Goal: Information Seeking & Learning: Check status

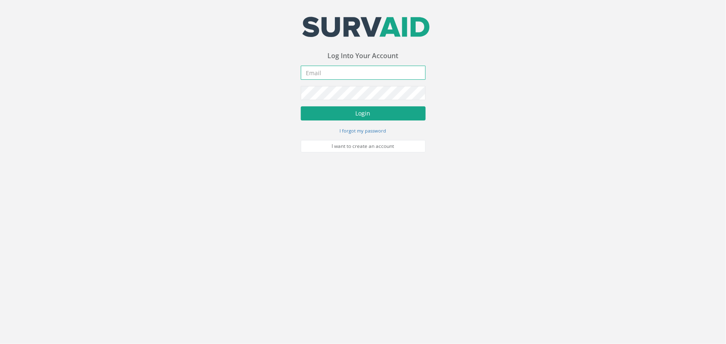
type input "[PERSON_NAME][EMAIL_ADDRESS][PERSON_NAME][DOMAIN_NAME]"
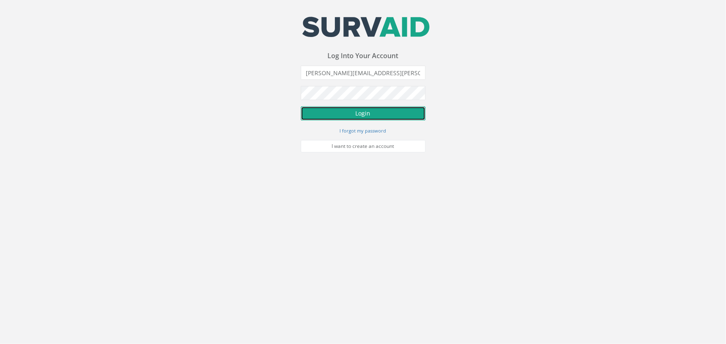
click at [362, 108] on button "Login" at bounding box center [363, 113] width 125 height 14
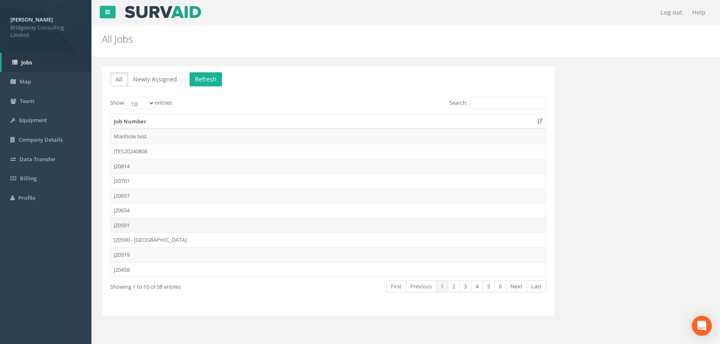
click at [129, 222] on td "J20591" at bounding box center [328, 225] width 435 height 15
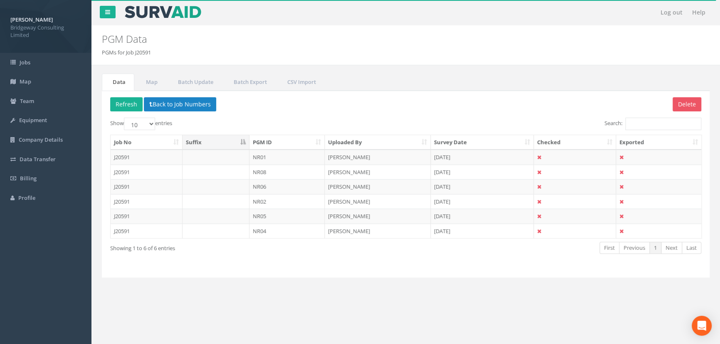
click at [269, 148] on th "PGM ID" at bounding box center [288, 142] width 76 height 15
click at [345, 157] on td "[PERSON_NAME]" at bounding box center [378, 157] width 106 height 15
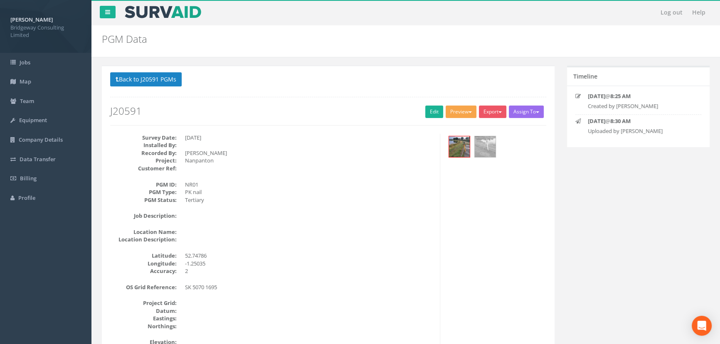
click at [466, 111] on button "Preview" at bounding box center [461, 112] width 31 height 12
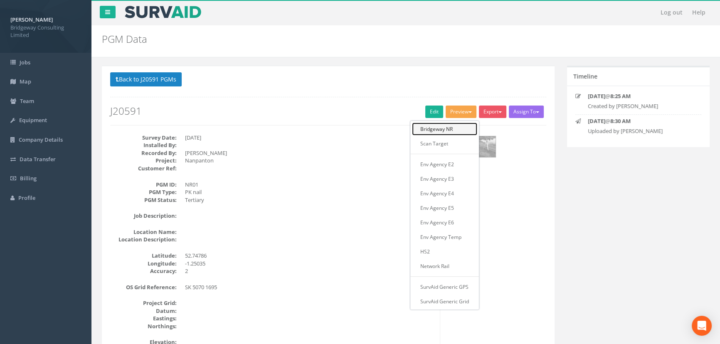
click at [444, 129] on link "Bridgeway NR" at bounding box center [444, 129] width 65 height 13
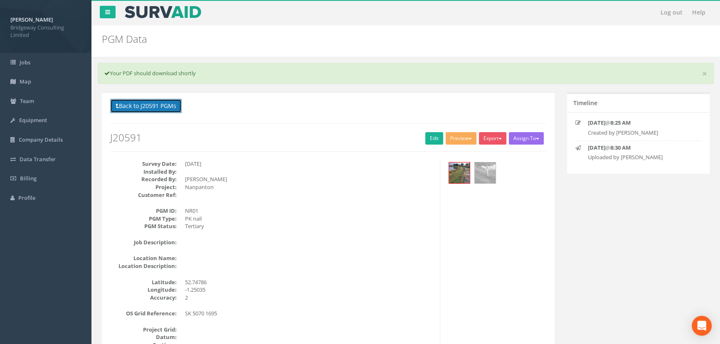
click at [151, 106] on button "Back to J20591 PGMs" at bounding box center [146, 106] width 72 height 14
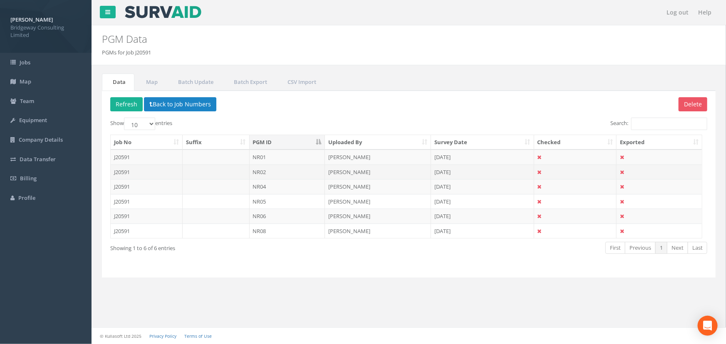
click at [352, 174] on td "[PERSON_NAME]" at bounding box center [378, 172] width 106 height 15
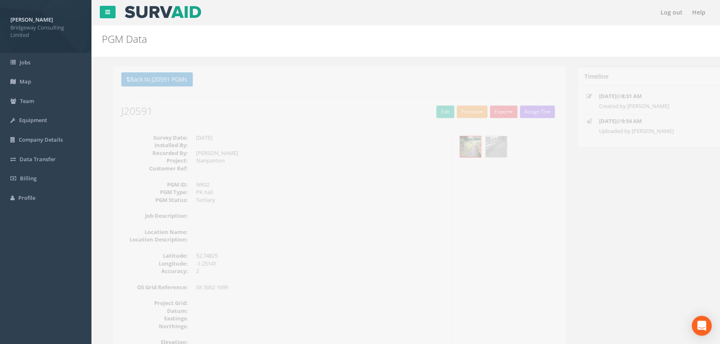
click at [461, 114] on button "Preview" at bounding box center [461, 112] width 31 height 12
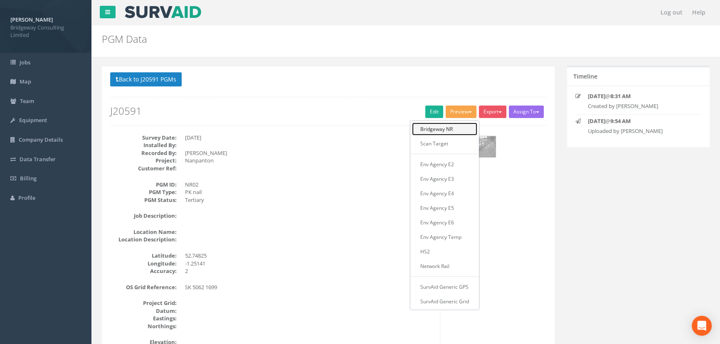
click at [453, 130] on link "Bridgeway NR" at bounding box center [444, 129] width 65 height 13
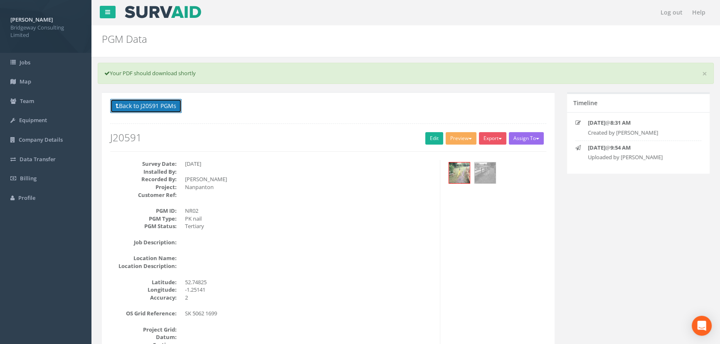
click at [147, 108] on button "Back to J20591 PGMs" at bounding box center [146, 106] width 72 height 14
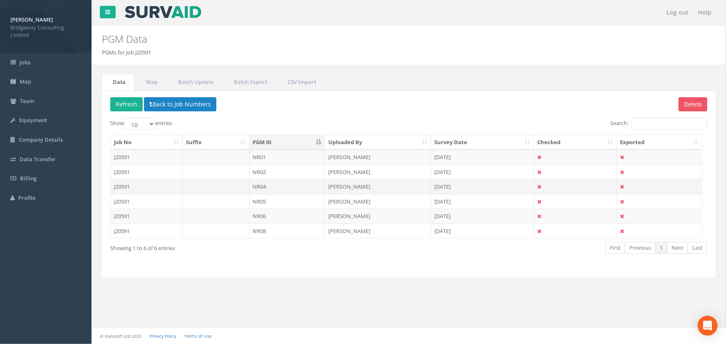
click at [261, 191] on td "NR04" at bounding box center [288, 186] width 76 height 15
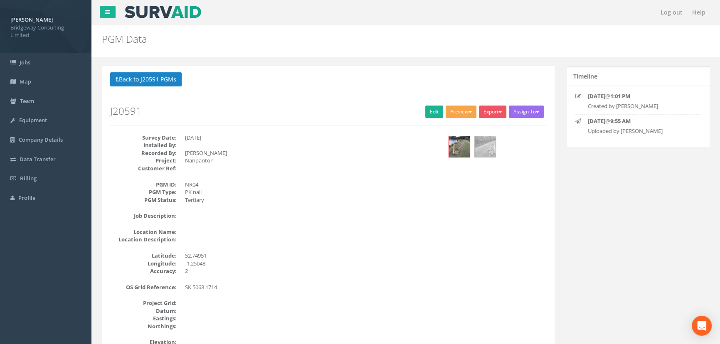
click at [467, 112] on button "Preview" at bounding box center [461, 112] width 31 height 12
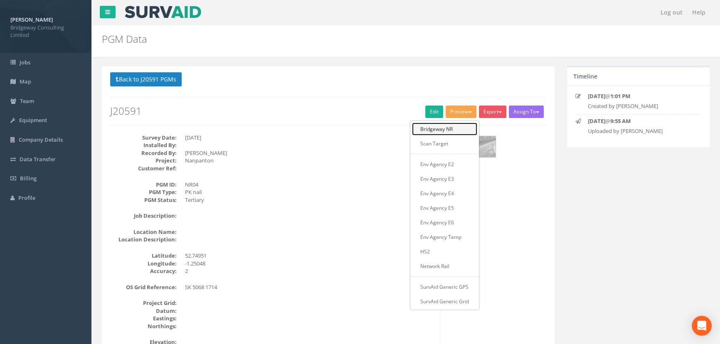
click at [453, 129] on link "Bridgeway NR" at bounding box center [444, 129] width 65 height 13
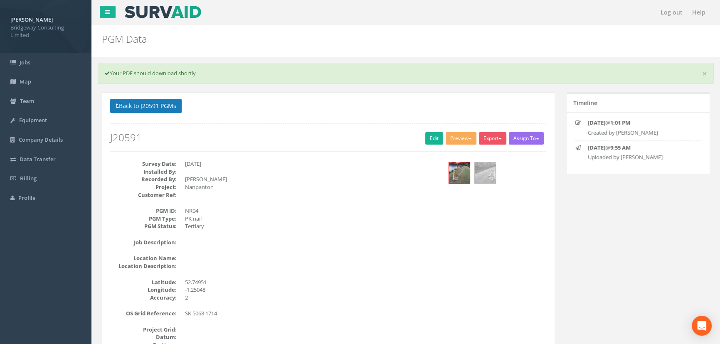
click at [148, 106] on button "Back to J20591 PGMs" at bounding box center [146, 106] width 72 height 14
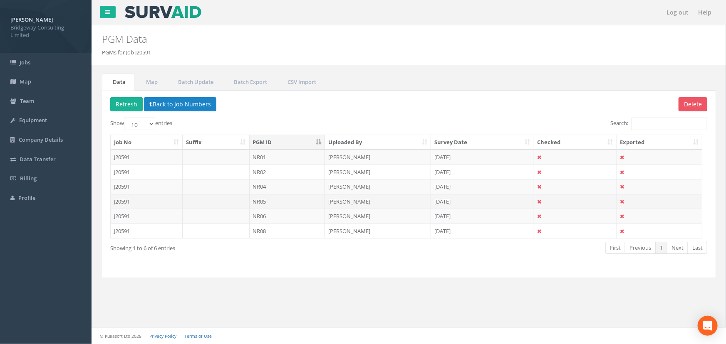
click at [269, 204] on td "NR05" at bounding box center [288, 201] width 76 height 15
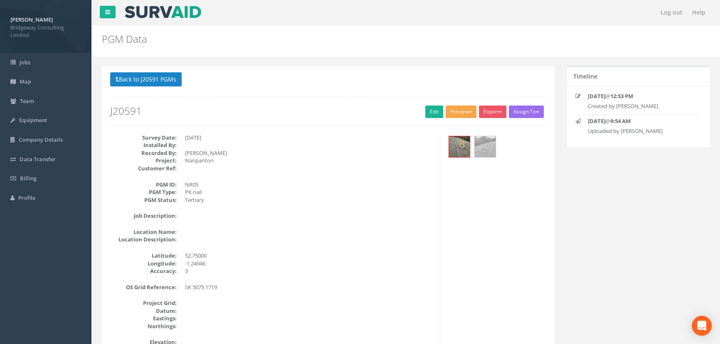
click at [469, 110] on button "Preview" at bounding box center [461, 112] width 31 height 12
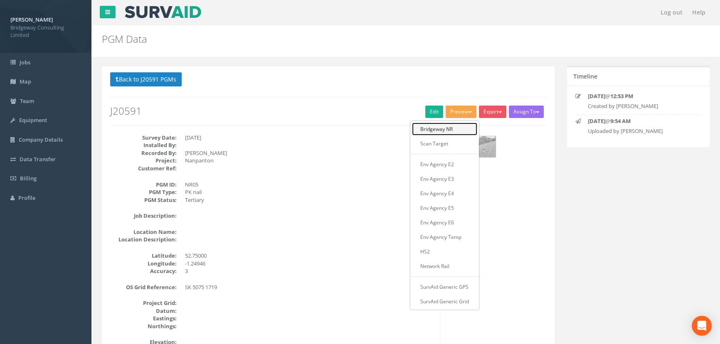
click at [445, 130] on link "Bridgeway NR" at bounding box center [444, 129] width 65 height 13
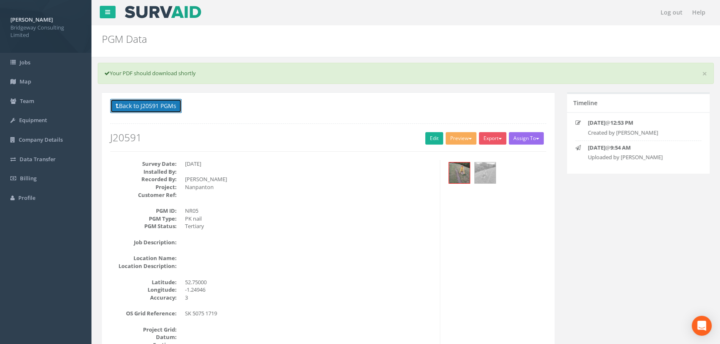
click at [154, 109] on button "Back to J20591 PGMs" at bounding box center [146, 106] width 72 height 14
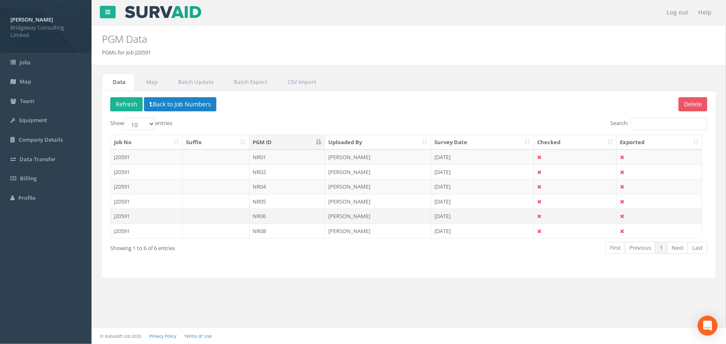
click at [266, 218] on td "NR06" at bounding box center [288, 216] width 76 height 15
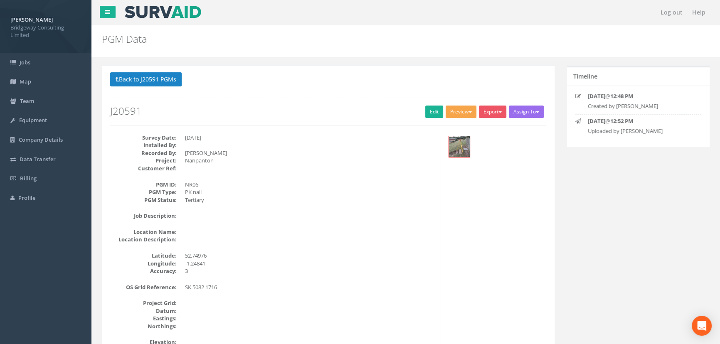
click at [465, 109] on button "Preview" at bounding box center [461, 112] width 31 height 12
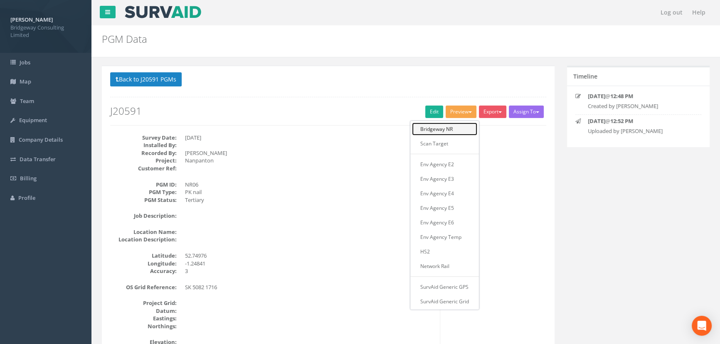
click at [460, 129] on link "Bridgeway NR" at bounding box center [444, 129] width 65 height 13
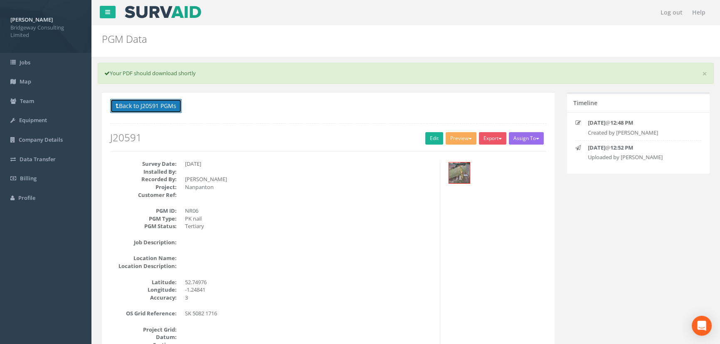
click at [158, 107] on button "Back to J20591 PGMs" at bounding box center [146, 106] width 72 height 14
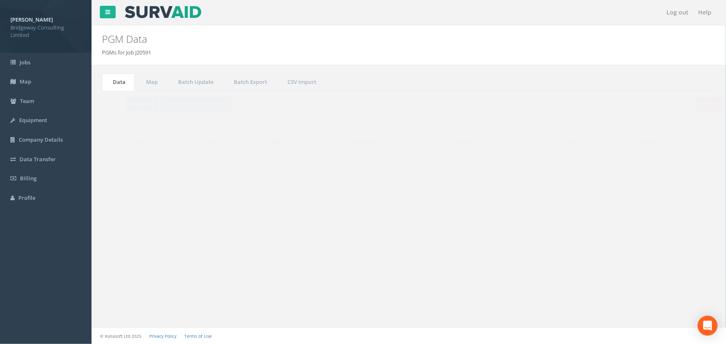
click at [342, 227] on td "[PERSON_NAME]" at bounding box center [378, 231] width 106 height 15
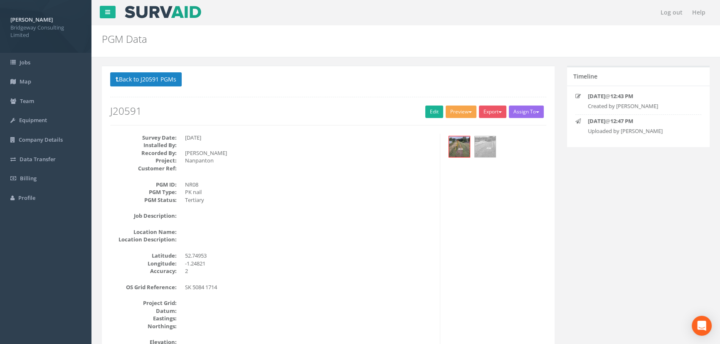
click at [465, 111] on button "Preview" at bounding box center [461, 112] width 31 height 12
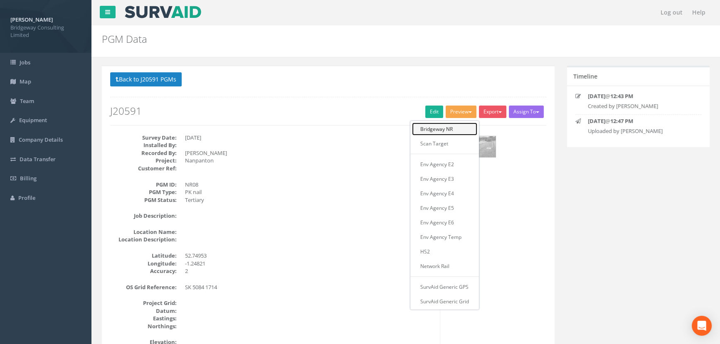
click at [458, 128] on link "Bridgeway NR" at bounding box center [444, 129] width 65 height 13
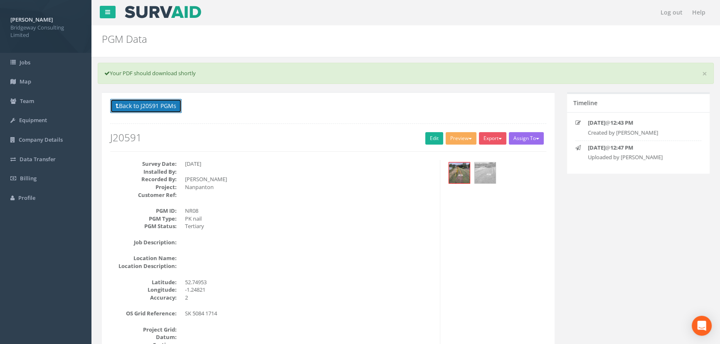
click at [135, 109] on button "Back to J20591 PGMs" at bounding box center [146, 106] width 72 height 14
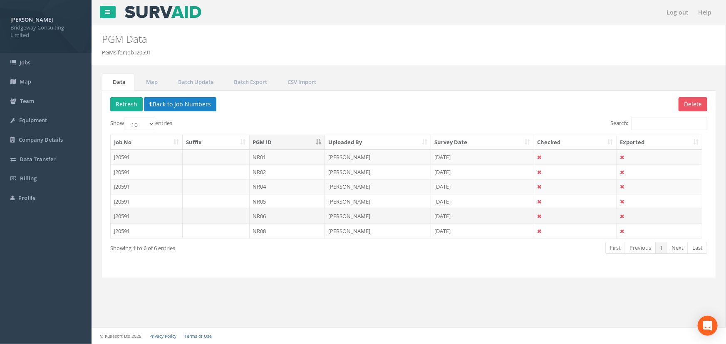
click at [278, 216] on td "NR06" at bounding box center [288, 216] width 76 height 15
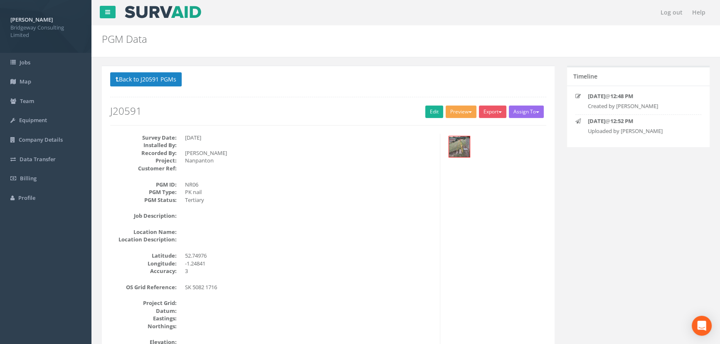
click at [474, 112] on button "Preview" at bounding box center [461, 112] width 31 height 12
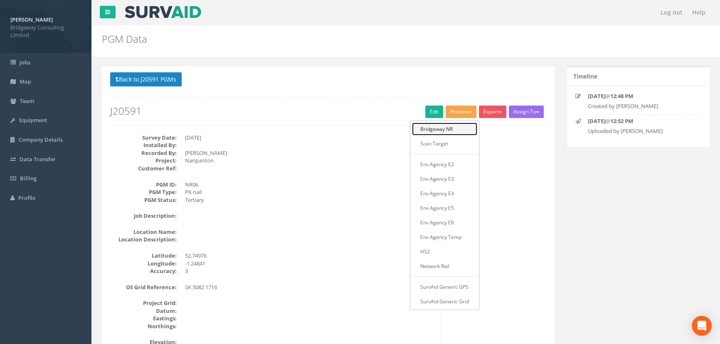
click at [438, 131] on link "Bridgeway NR" at bounding box center [444, 129] width 65 height 13
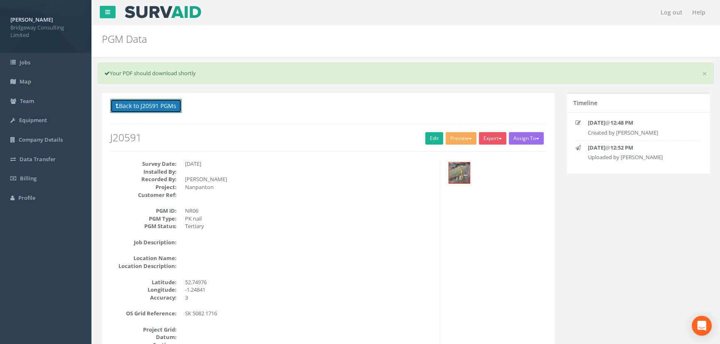
click at [151, 105] on button "Back to J20591 PGMs" at bounding box center [146, 106] width 72 height 14
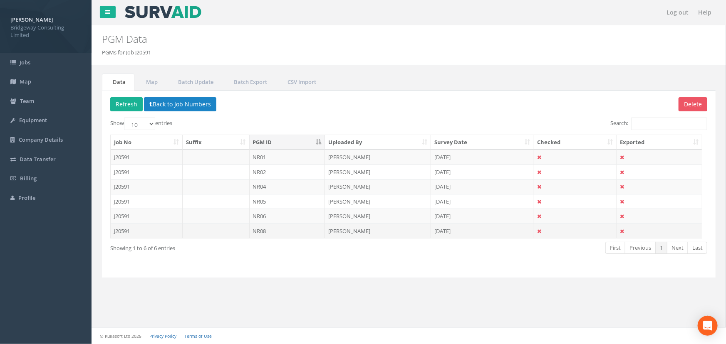
click at [280, 236] on td "NR08" at bounding box center [288, 231] width 76 height 15
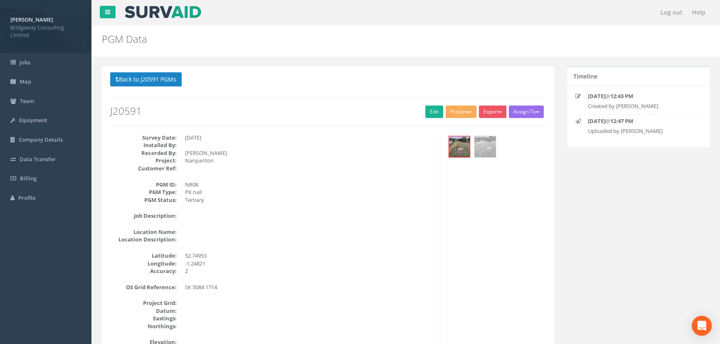
click at [469, 118] on div "[GEOGRAPHIC_DATA] NR Scan Target Env Agency E2 Env Agency E3 Env Agency E4 Env …" at bounding box center [462, 113] width 33 height 15
click at [466, 113] on button "Preview" at bounding box center [461, 112] width 31 height 12
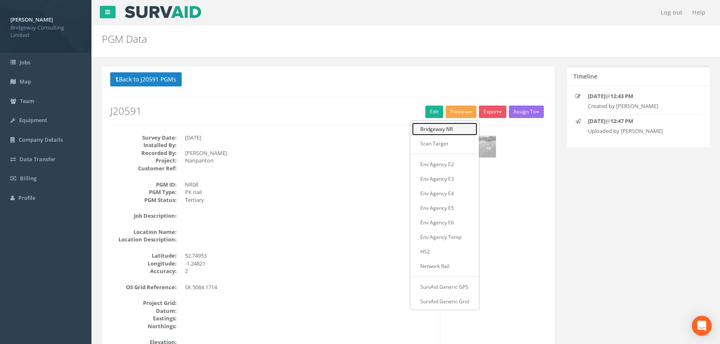
click at [443, 132] on link "Bridgeway NR" at bounding box center [444, 129] width 65 height 13
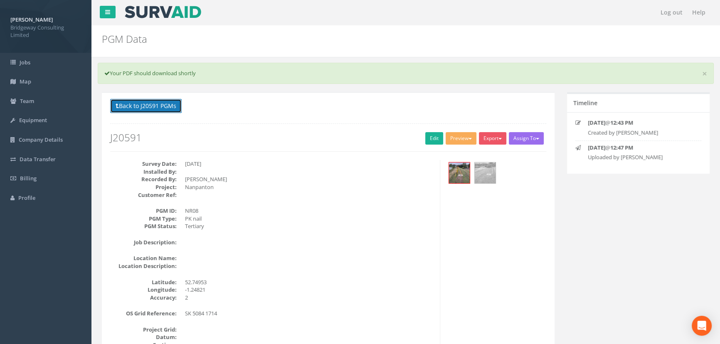
click at [152, 103] on button "Back to J20591 PGMs" at bounding box center [146, 106] width 72 height 14
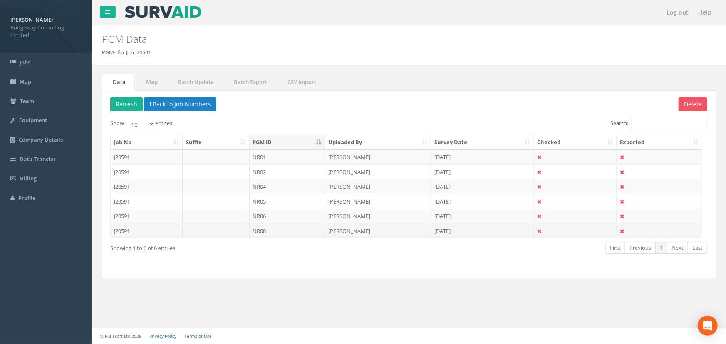
click at [279, 233] on td "NR08" at bounding box center [288, 231] width 76 height 15
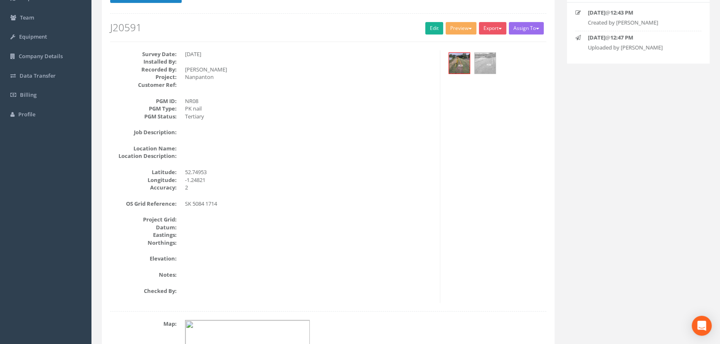
scroll to position [76, 0]
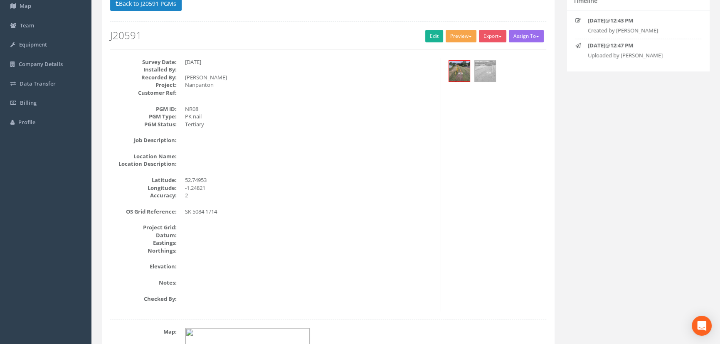
click at [460, 32] on button "Preview" at bounding box center [461, 36] width 31 height 12
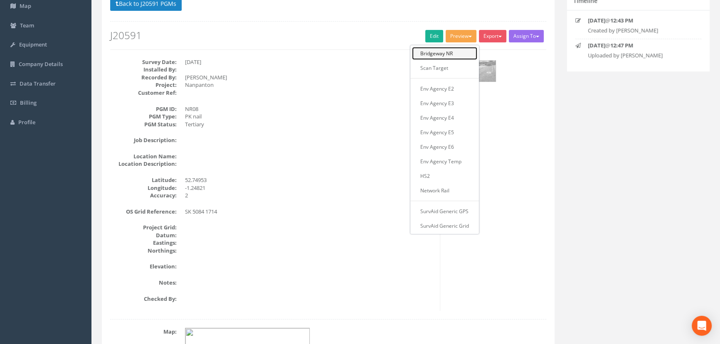
click at [440, 52] on link "Bridgeway NR" at bounding box center [444, 53] width 65 height 13
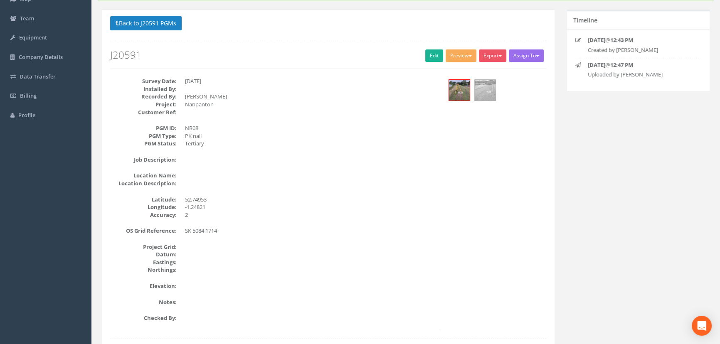
scroll to position [0, 0]
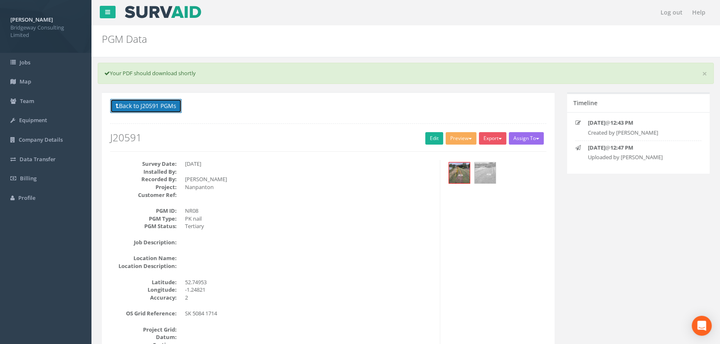
click at [167, 104] on button "Back to J20591 PGMs" at bounding box center [146, 106] width 72 height 14
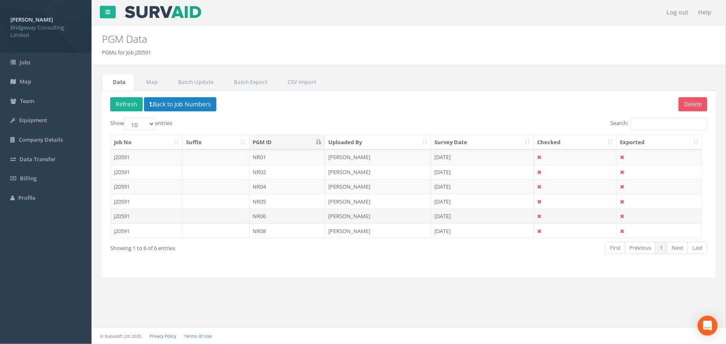
click at [345, 218] on td "[PERSON_NAME]" at bounding box center [378, 216] width 106 height 15
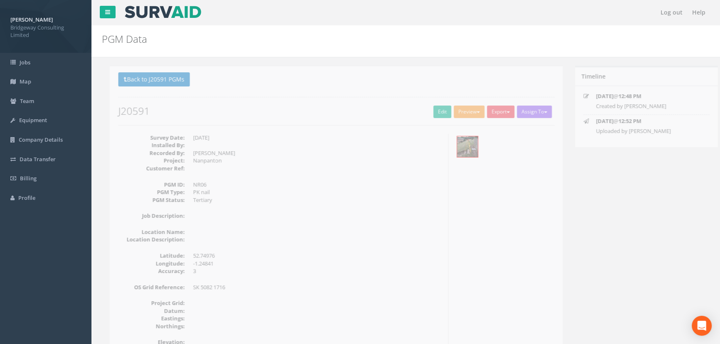
click at [459, 110] on button "Preview" at bounding box center [461, 112] width 31 height 12
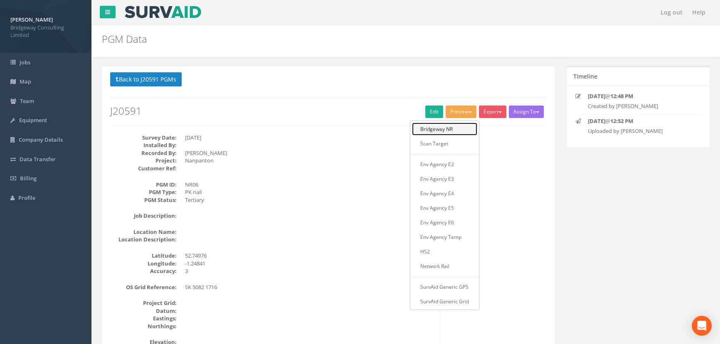
click at [467, 130] on link "Bridgeway NR" at bounding box center [444, 129] width 65 height 13
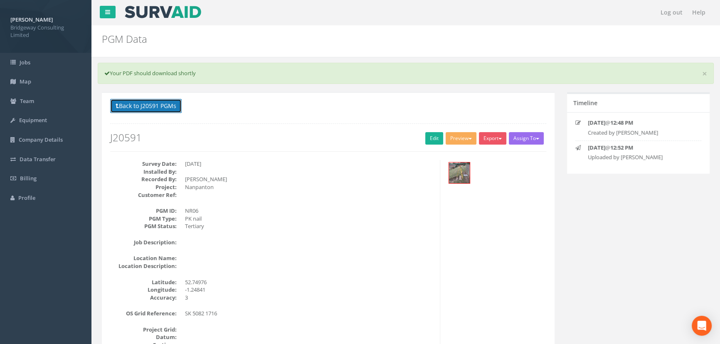
click at [147, 106] on button "Back to J20591 PGMs" at bounding box center [146, 106] width 72 height 14
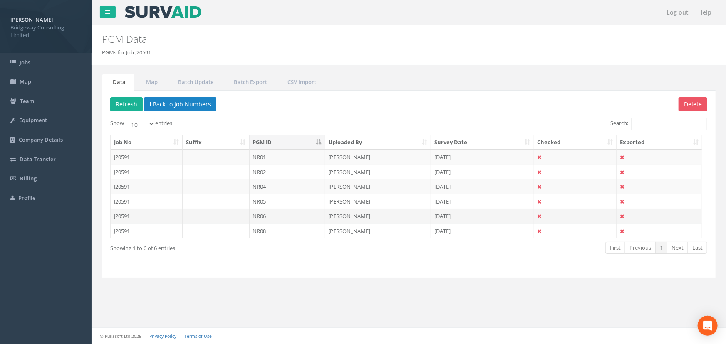
click at [341, 215] on td "[PERSON_NAME]" at bounding box center [378, 216] width 106 height 15
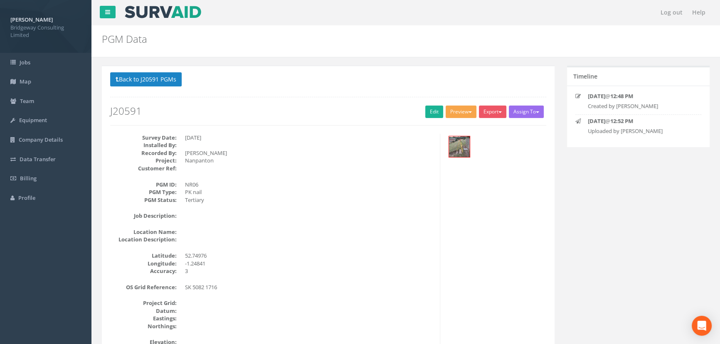
click at [468, 113] on button "Preview" at bounding box center [461, 112] width 31 height 12
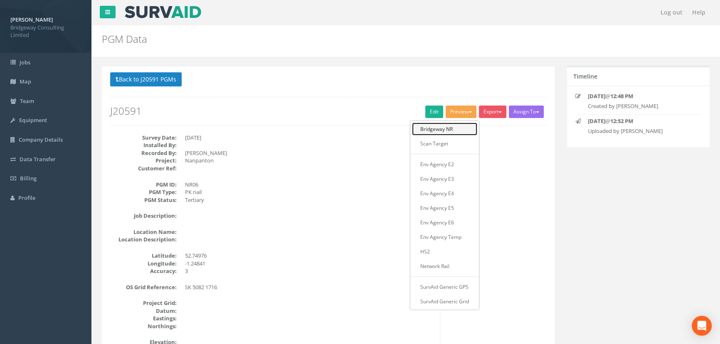
click at [451, 129] on link "Bridgeway NR" at bounding box center [444, 129] width 65 height 13
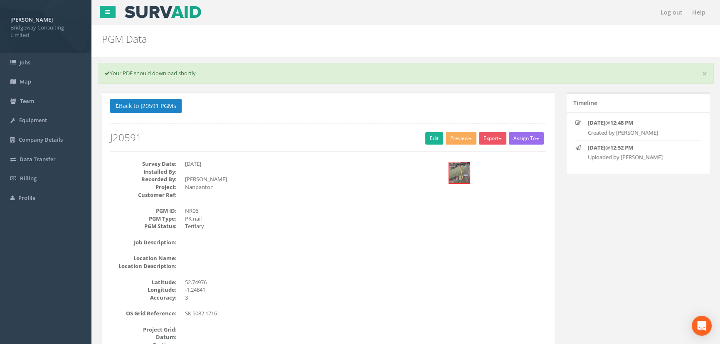
click at [139, 11] on image at bounding box center [163, 12] width 78 height 12
click at [109, 11] on icon at bounding box center [107, 12] width 5 height 6
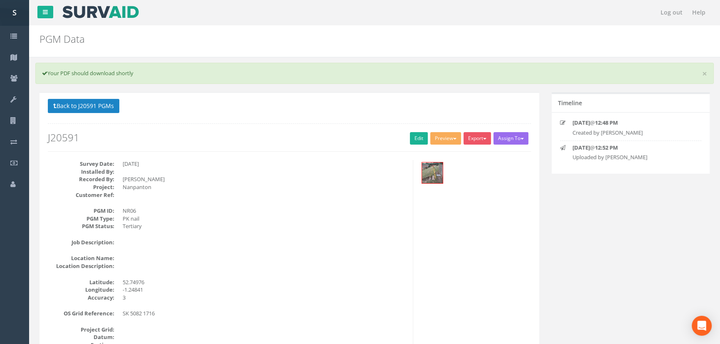
click at [99, 16] on image at bounding box center [101, 12] width 78 height 12
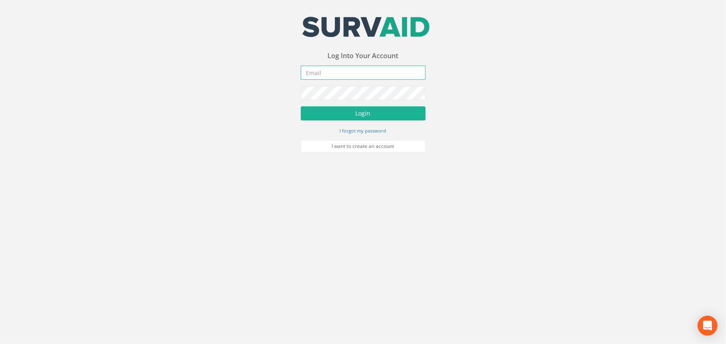
type input "[PERSON_NAME][EMAIL_ADDRESS][PERSON_NAME][DOMAIN_NAME]"
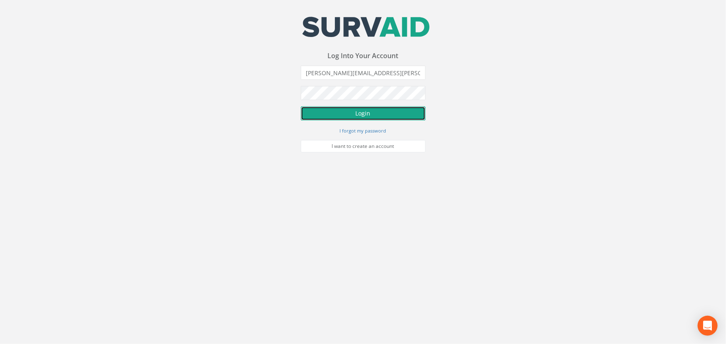
click at [354, 119] on button "Login" at bounding box center [363, 113] width 125 height 14
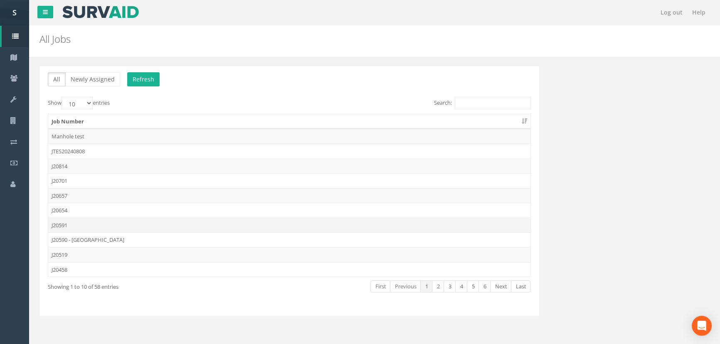
click at [68, 227] on td "J20591" at bounding box center [289, 225] width 482 height 15
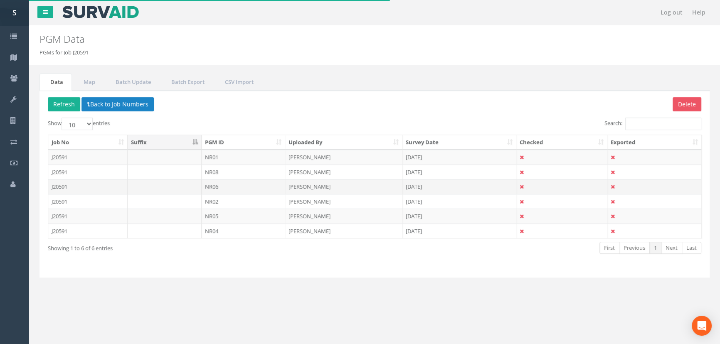
click at [222, 183] on td "NR06" at bounding box center [244, 186] width 84 height 15
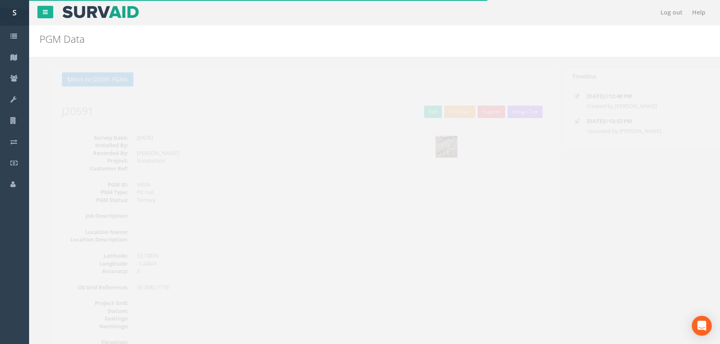
click at [450, 114] on button "Preview" at bounding box center [445, 112] width 31 height 12
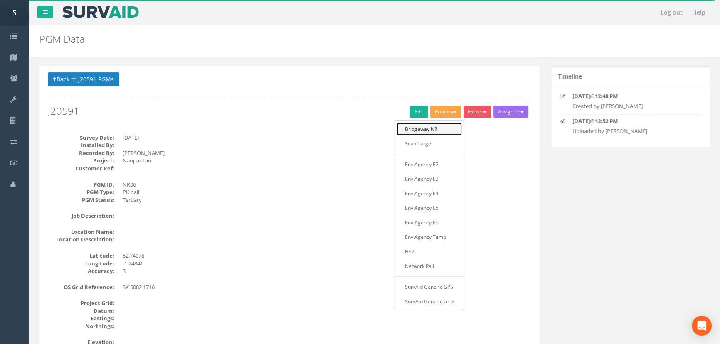
click at [428, 128] on link "Bridgeway NR" at bounding box center [429, 129] width 65 height 13
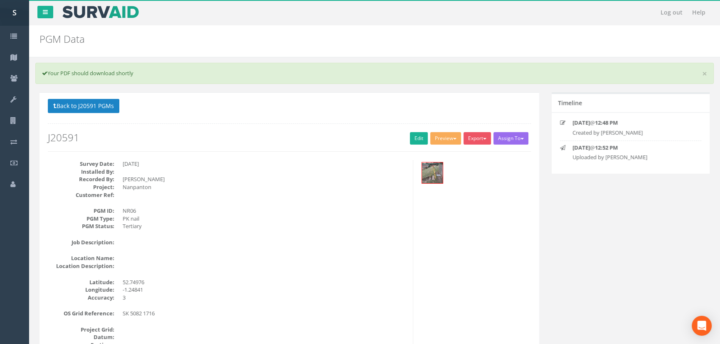
click at [450, 36] on h2 "PGM Data" at bounding box center [318, 39] width 557 height 11
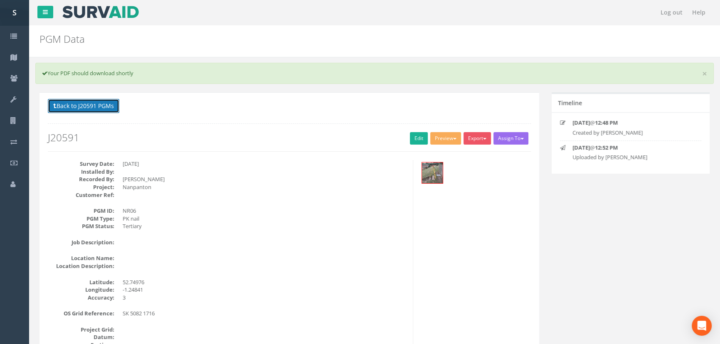
click at [99, 105] on button "Back to J20591 PGMs" at bounding box center [84, 106] width 72 height 14
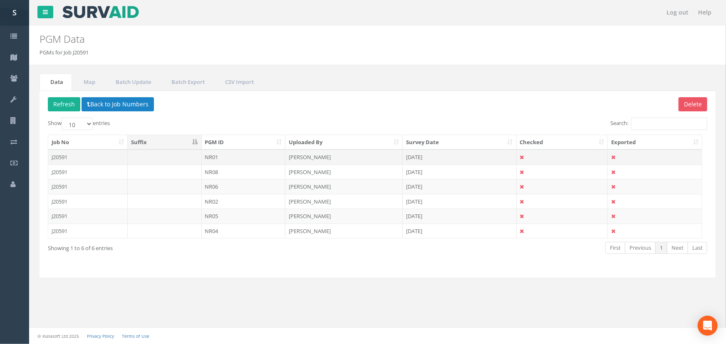
click at [213, 158] on td "NR01" at bounding box center [244, 157] width 84 height 15
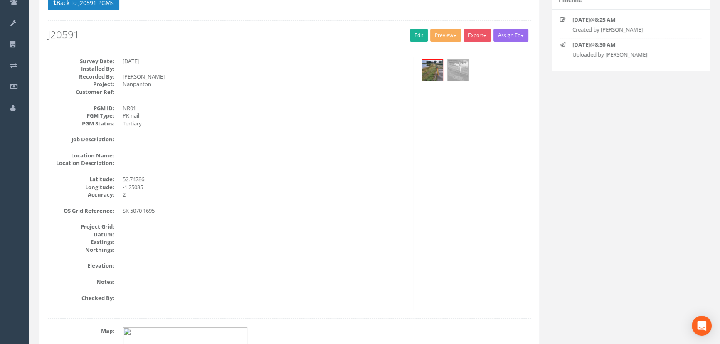
scroll to position [76, 0]
click at [93, 8] on button "Back to J20591 PGMs" at bounding box center [84, 4] width 72 height 14
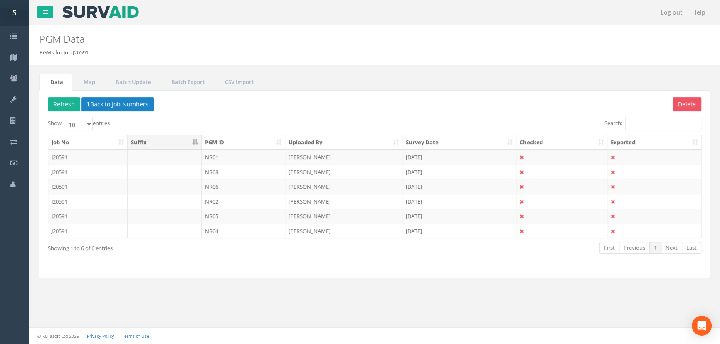
scroll to position [0, 0]
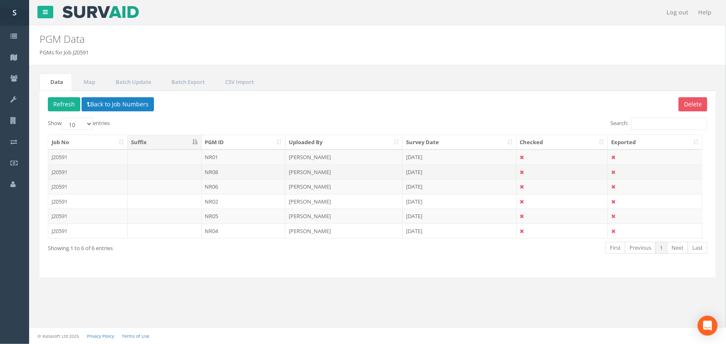
click at [230, 172] on td "NR08" at bounding box center [244, 172] width 84 height 15
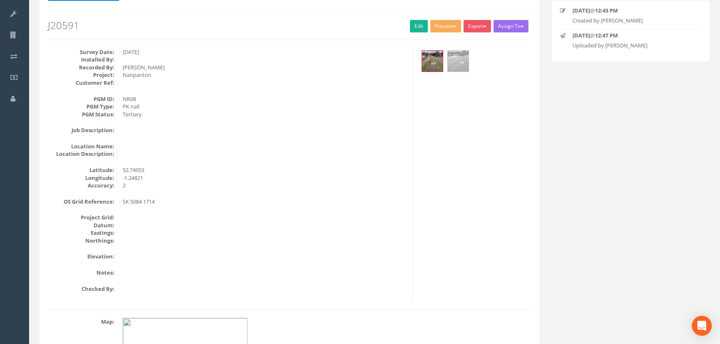
scroll to position [265, 0]
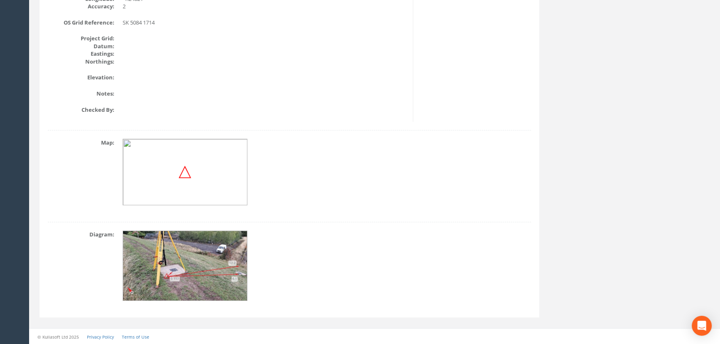
click at [202, 256] on img at bounding box center [185, 266] width 125 height 70
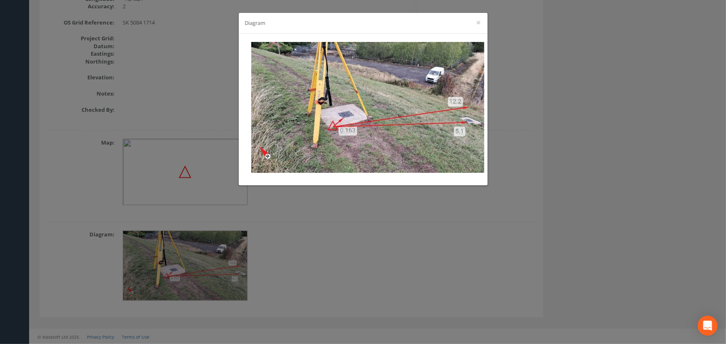
click at [475, 24] on div "Diagram ×" at bounding box center [363, 23] width 249 height 21
click at [378, 121] on img at bounding box center [367, 107] width 233 height 131
click at [478, 21] on button "×" at bounding box center [478, 22] width 5 height 9
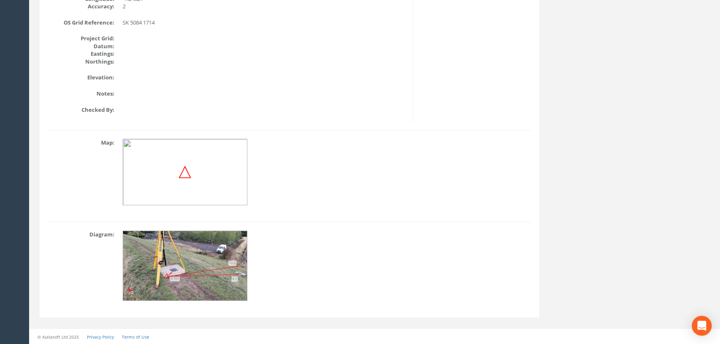
click at [204, 246] on img at bounding box center [185, 266] width 125 height 70
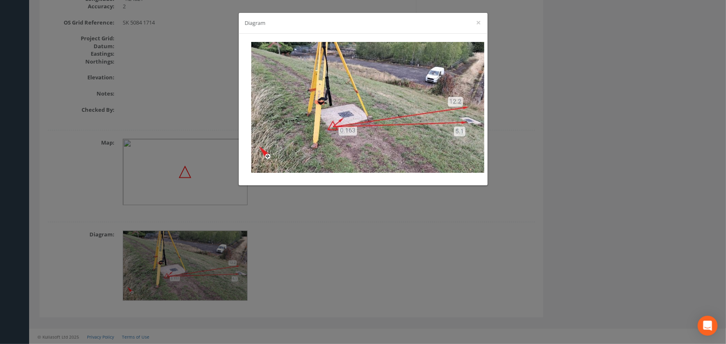
drag, startPoint x: 478, startPoint y: 20, endPoint x: 470, endPoint y: 22, distance: 8.3
click at [478, 20] on button "×" at bounding box center [478, 22] width 5 height 9
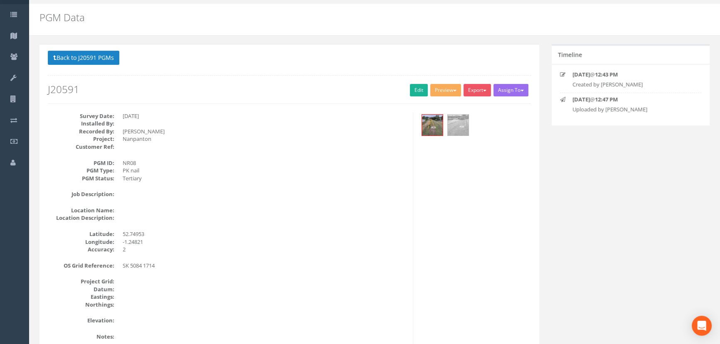
scroll to position [0, 0]
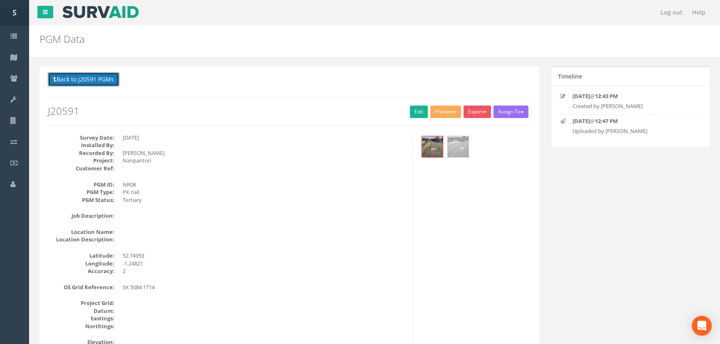
click at [69, 76] on button "Back to J20591 PGMs" at bounding box center [84, 79] width 72 height 14
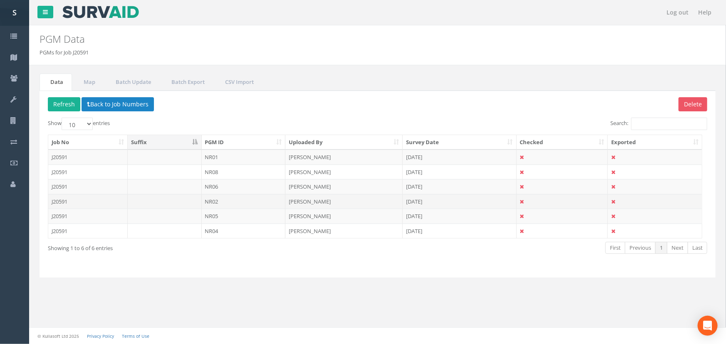
click at [224, 203] on td "NR02" at bounding box center [244, 201] width 84 height 15
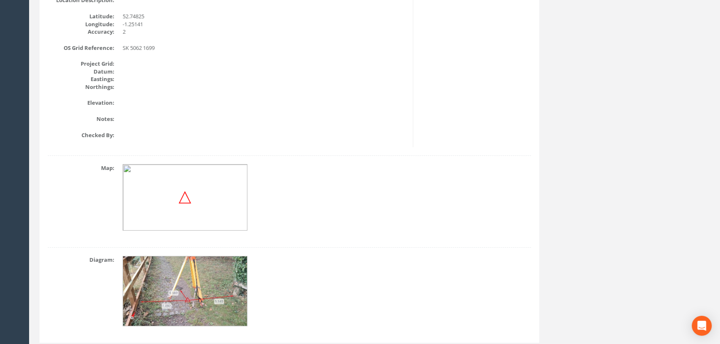
scroll to position [265, 0]
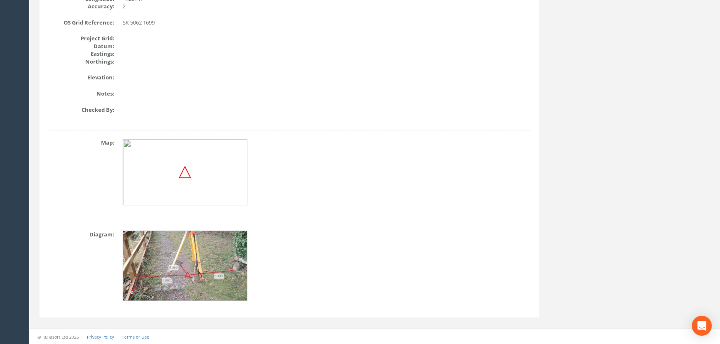
click at [202, 262] on img at bounding box center [185, 266] width 125 height 70
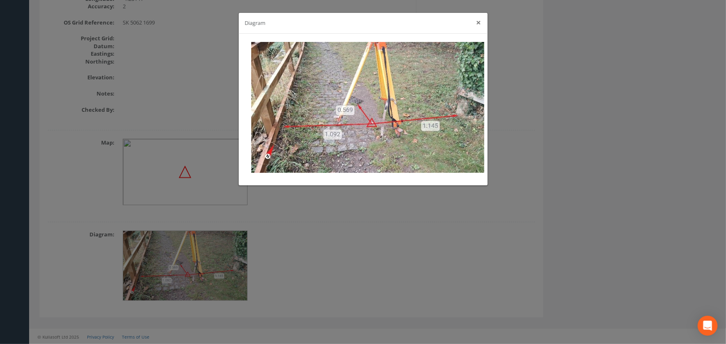
click at [480, 23] on button "×" at bounding box center [478, 22] width 5 height 9
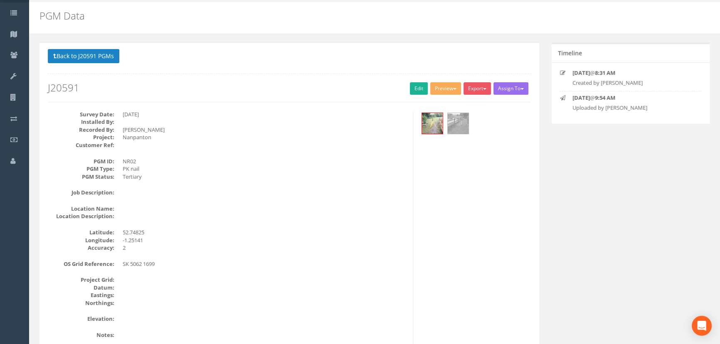
scroll to position [0, 0]
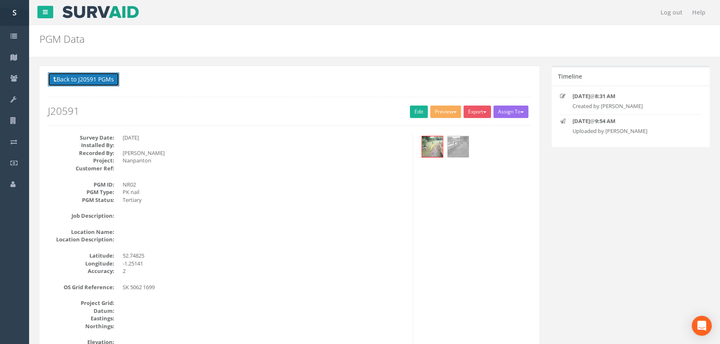
click at [86, 75] on button "Back to J20591 PGMs" at bounding box center [84, 79] width 72 height 14
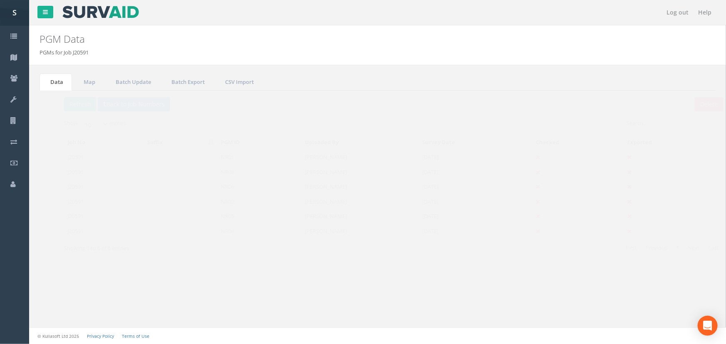
click at [213, 212] on td "NR05" at bounding box center [244, 216] width 84 height 15
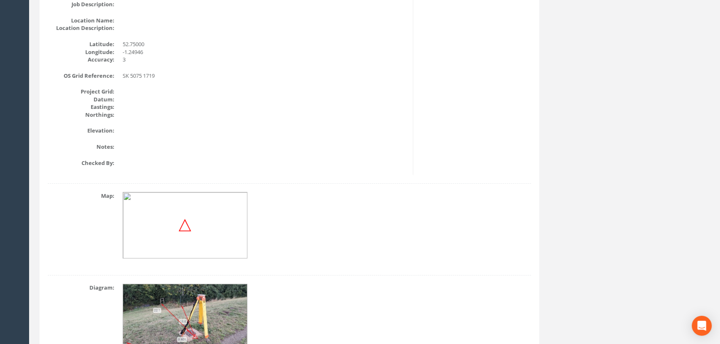
scroll to position [265, 0]
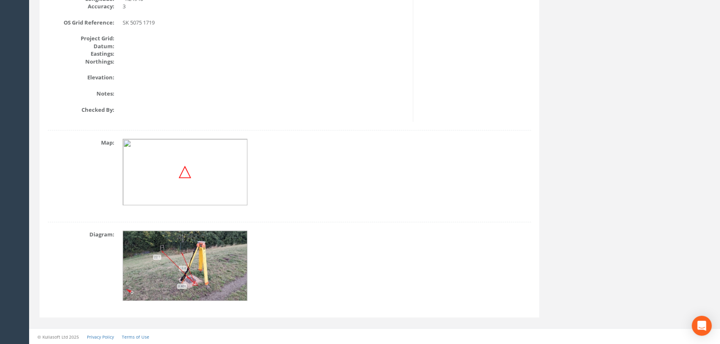
click at [200, 262] on img at bounding box center [185, 266] width 125 height 70
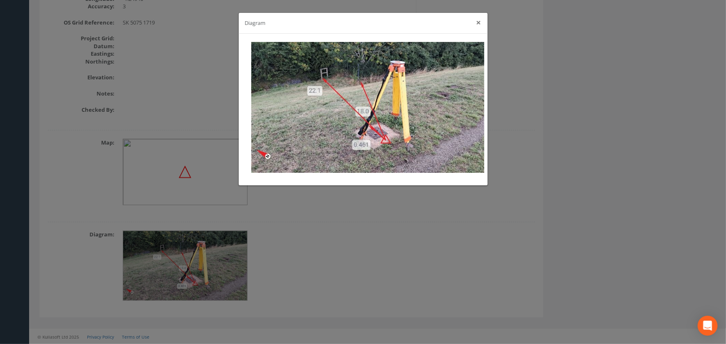
drag, startPoint x: 481, startPoint y: 22, endPoint x: 318, endPoint y: 26, distance: 163.1
click at [481, 22] on button "×" at bounding box center [478, 22] width 5 height 9
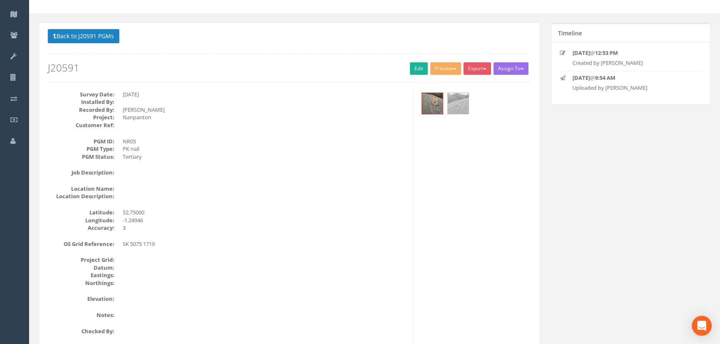
scroll to position [0, 0]
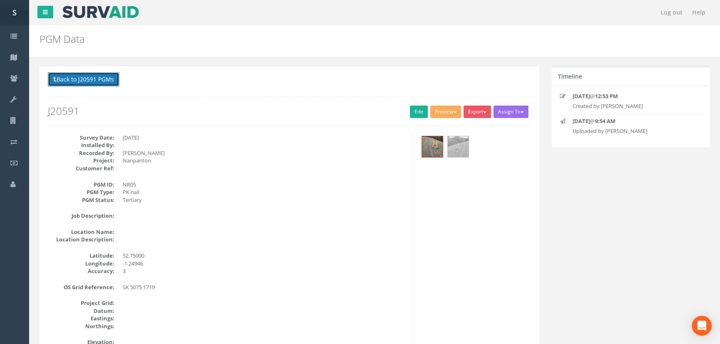
drag, startPoint x: 86, startPoint y: 76, endPoint x: 51, endPoint y: 92, distance: 37.8
click at [82, 76] on button "Back to J20591 PGMs" at bounding box center [84, 79] width 72 height 14
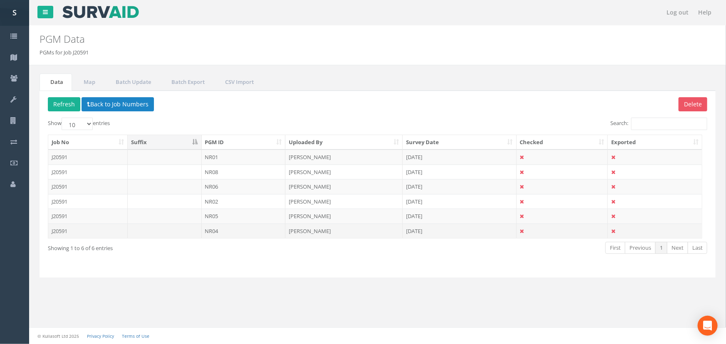
click at [237, 231] on td "NR04" at bounding box center [244, 231] width 84 height 15
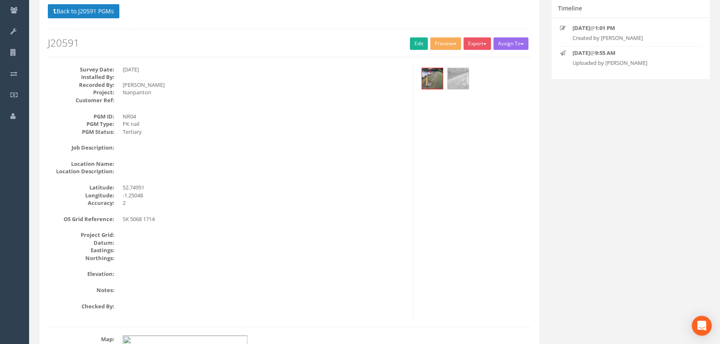
scroll to position [265, 0]
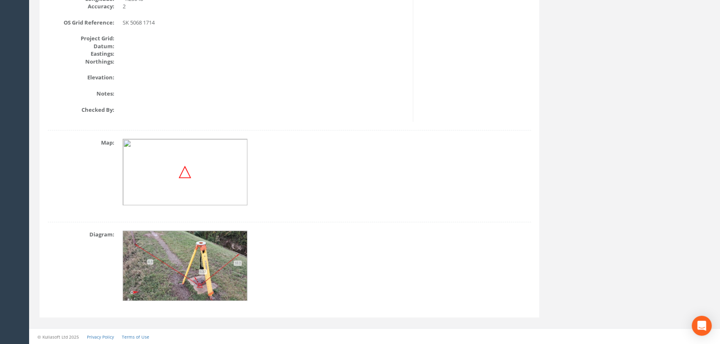
click at [209, 262] on img at bounding box center [185, 266] width 125 height 70
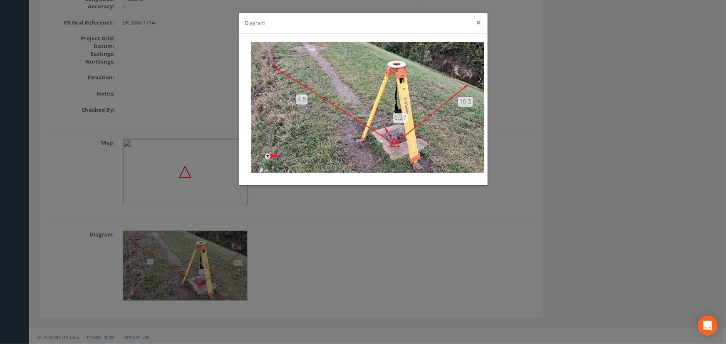
click at [480, 23] on button "×" at bounding box center [478, 22] width 5 height 9
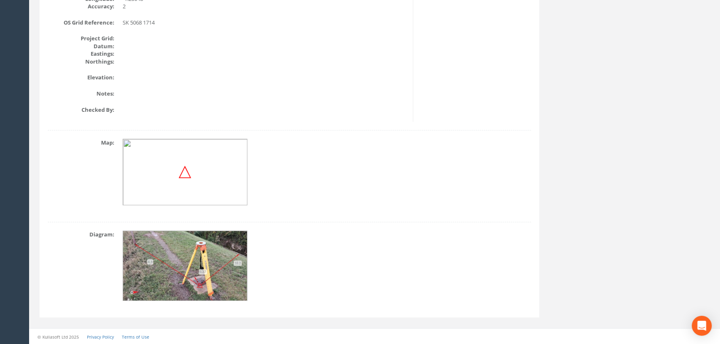
scroll to position [0, 0]
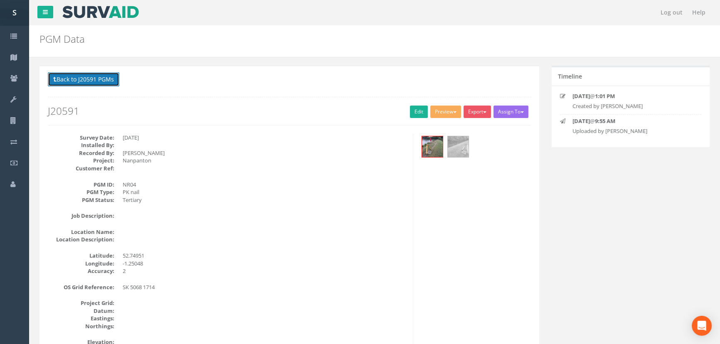
drag, startPoint x: 88, startPoint y: 79, endPoint x: 199, endPoint y: 254, distance: 207.5
click at [89, 79] on button "Back to J20591 PGMs" at bounding box center [84, 79] width 72 height 14
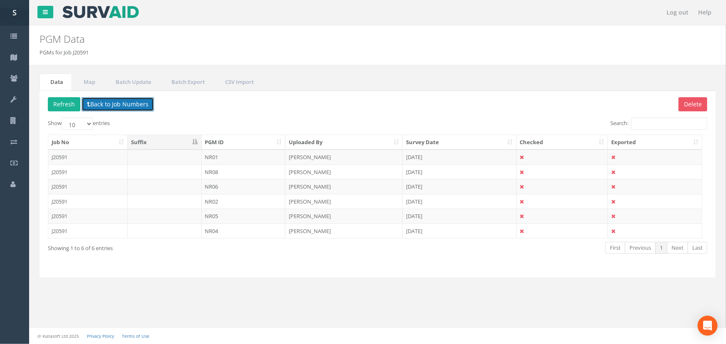
click at [133, 104] on button "Back to Job Numbers" at bounding box center [118, 104] width 72 height 14
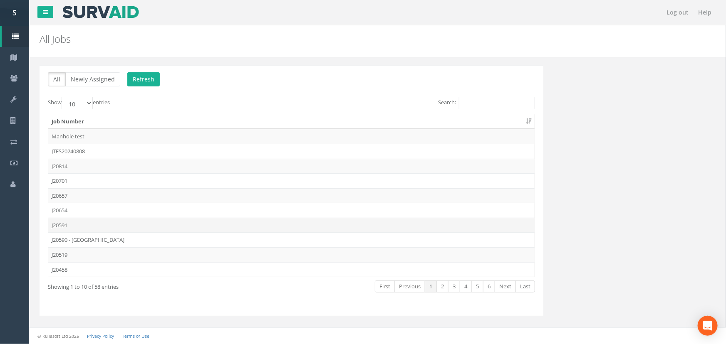
click at [63, 225] on td "J20591" at bounding box center [291, 225] width 486 height 15
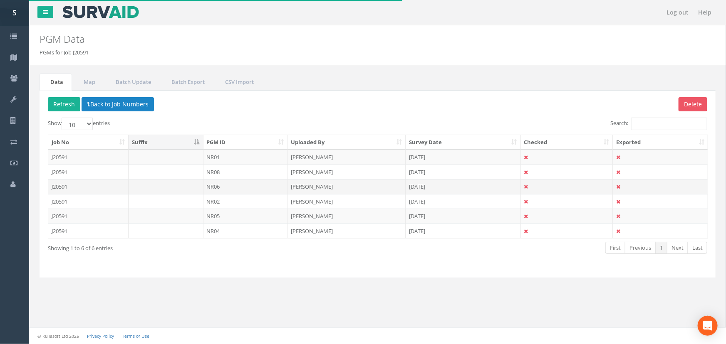
click at [323, 186] on td "[PERSON_NAME]" at bounding box center [346, 186] width 118 height 15
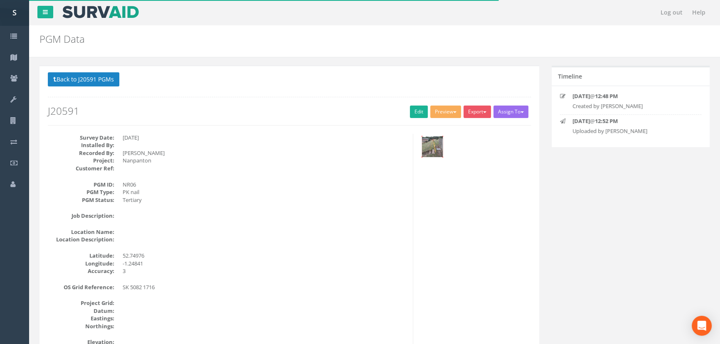
click at [433, 146] on img at bounding box center [432, 146] width 21 height 21
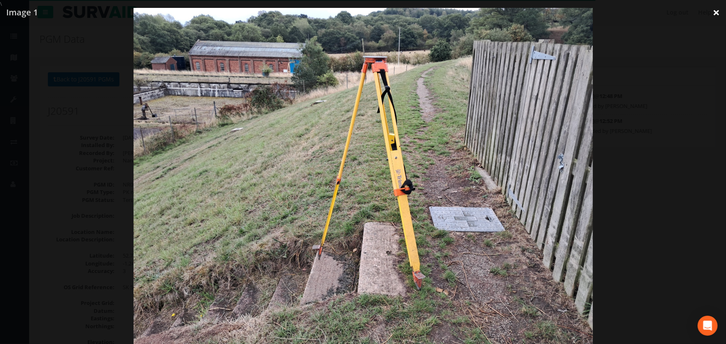
click at [580, 13] on link "×" at bounding box center [716, 12] width 20 height 25
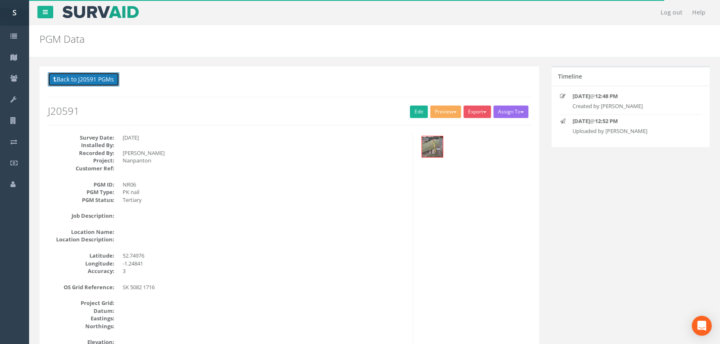
click at [91, 79] on button "Back to J20591 PGMs" at bounding box center [84, 79] width 72 height 14
